Goal: Information Seeking & Learning: Learn about a topic

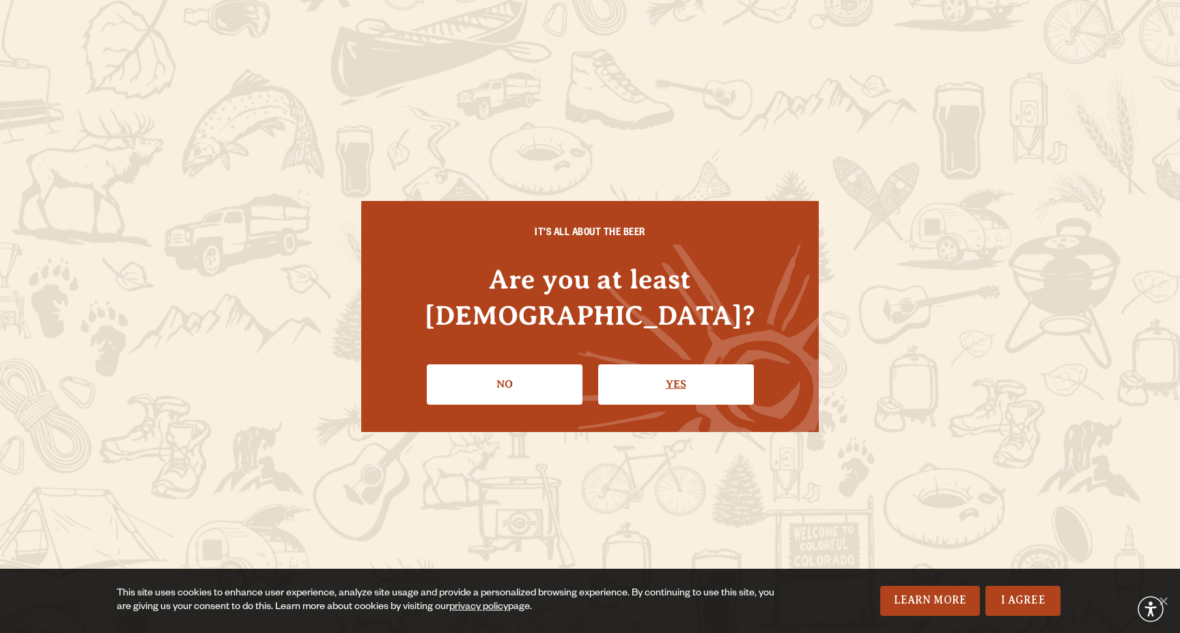
click at [641, 364] on link "Yes" at bounding box center [676, 384] width 156 height 40
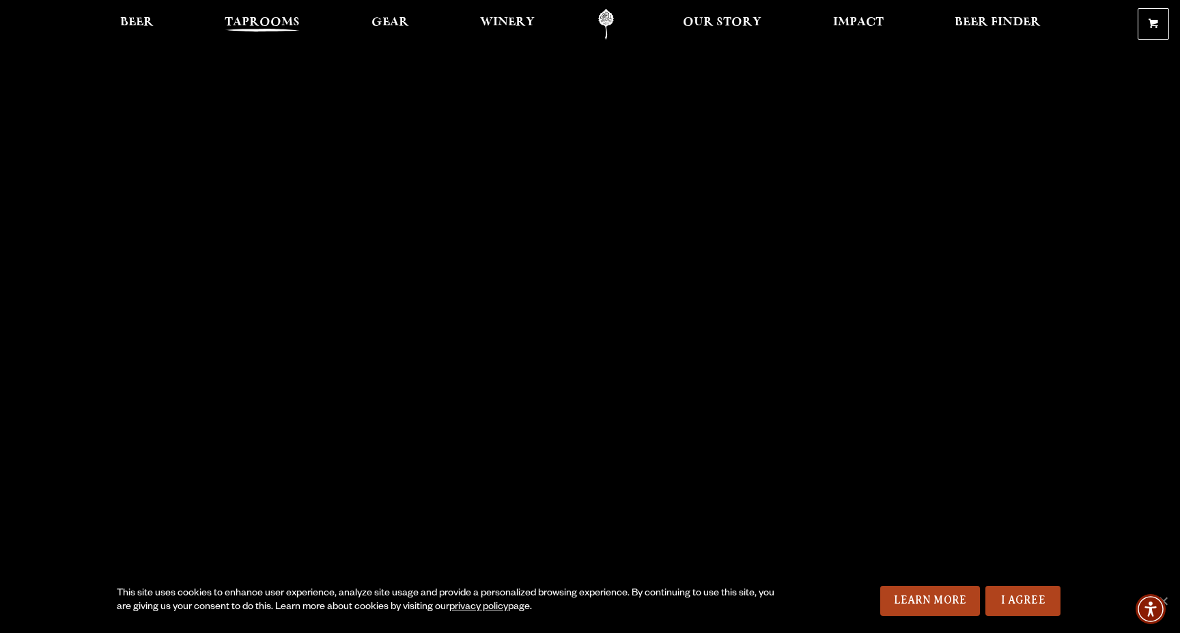
click at [261, 16] on link "Taprooms" at bounding box center [262, 24] width 93 height 31
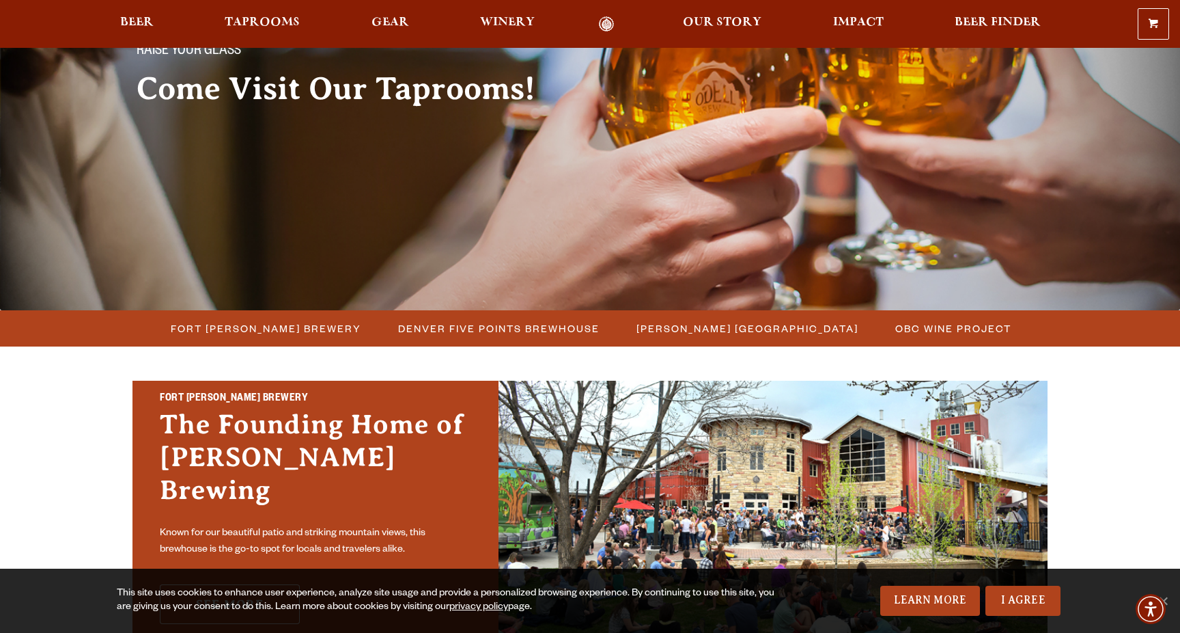
scroll to position [109, 0]
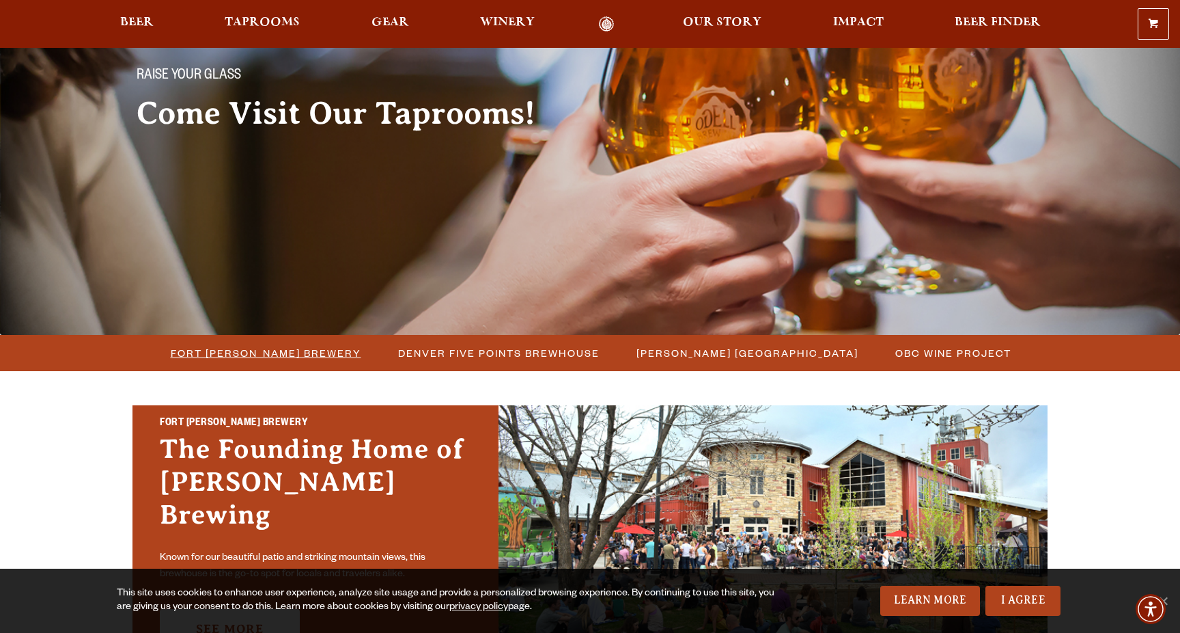
click at [281, 358] on span "Fort [PERSON_NAME] Brewery" at bounding box center [266, 353] width 191 height 20
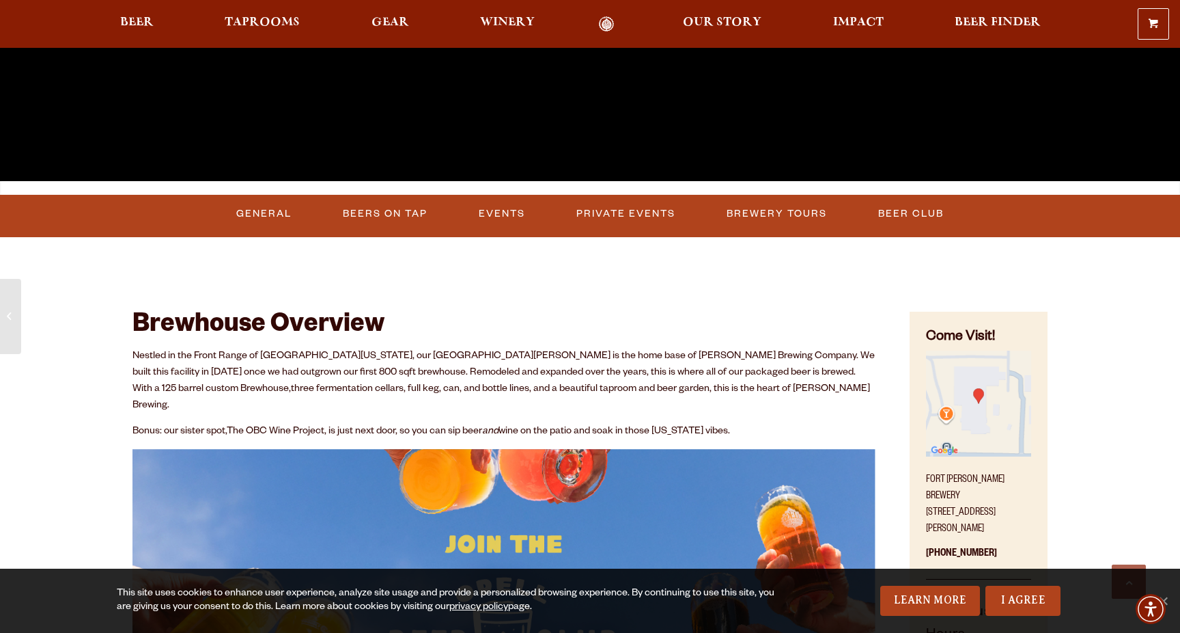
scroll to position [497, 0]
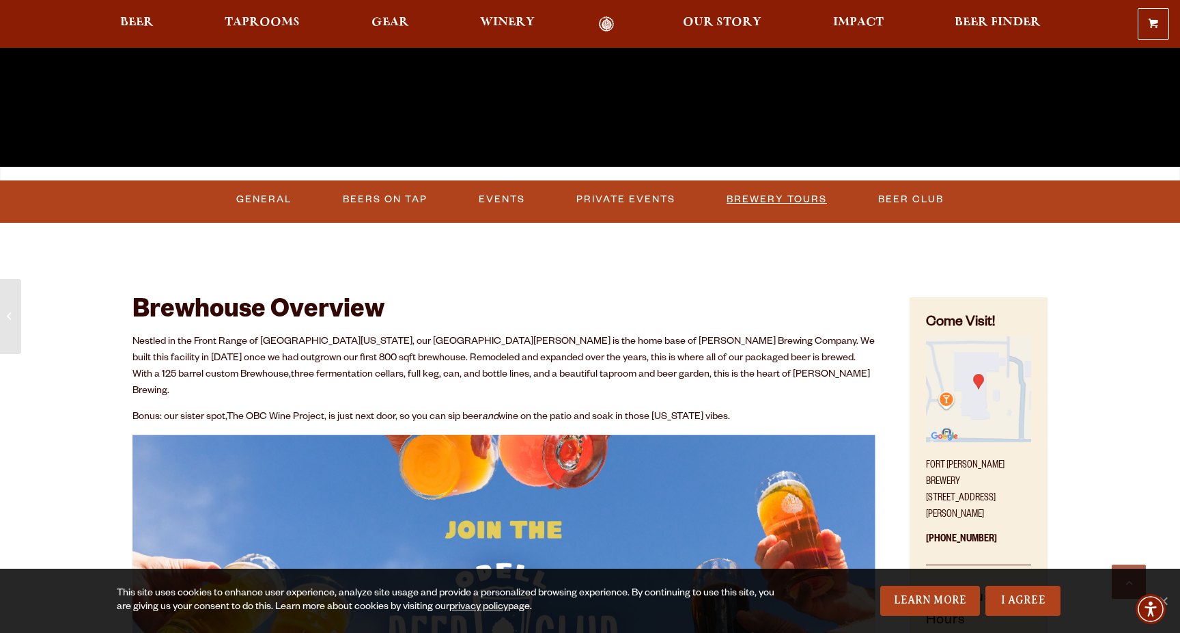
click at [769, 194] on link "Brewery Tours" at bounding box center [776, 199] width 111 height 31
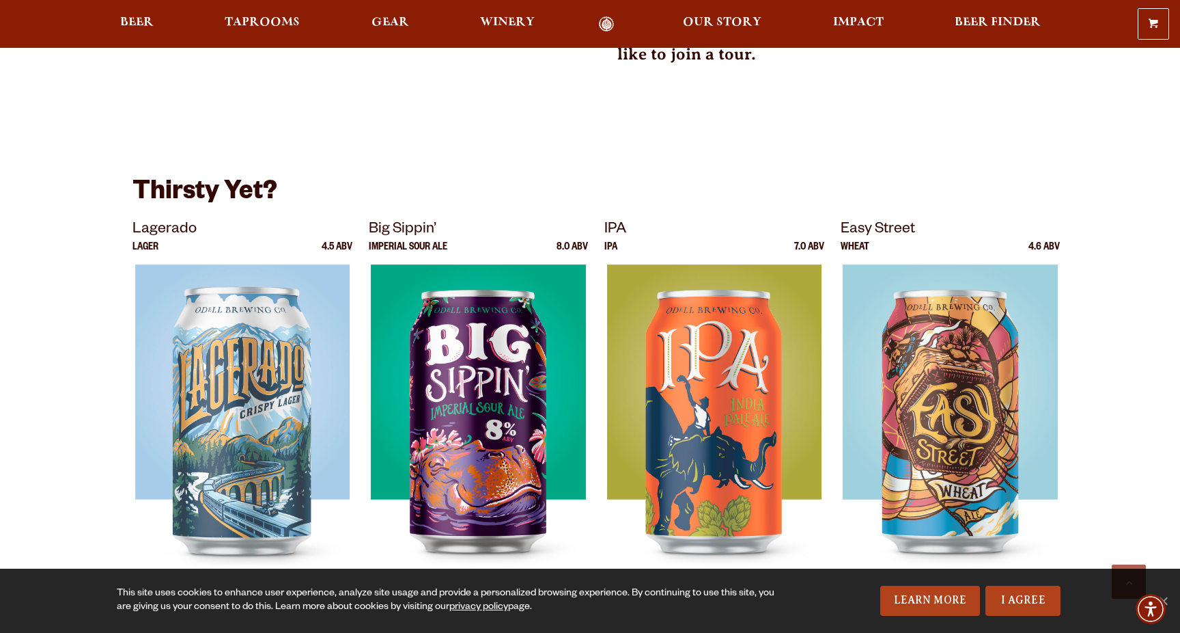
scroll to position [794, 0]
